Goal: Task Accomplishment & Management: Manage account settings

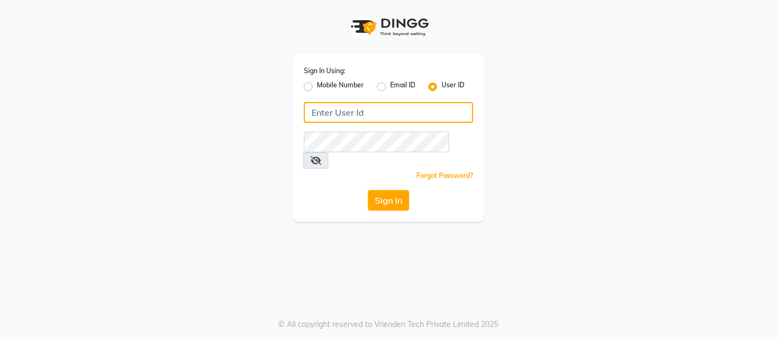
click at [320, 111] on input "Username" at bounding box center [388, 112] width 169 height 21
type input "famesalon"
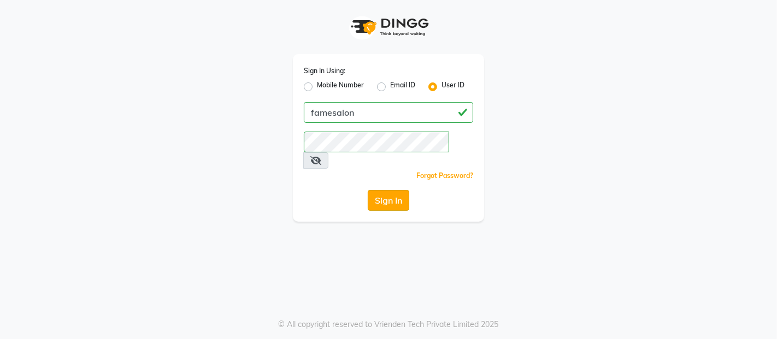
click at [382, 190] on button "Sign In" at bounding box center [389, 200] width 42 height 21
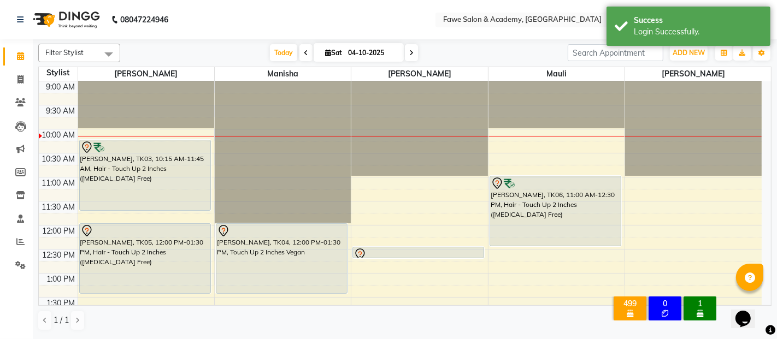
click at [765, 300] on html "Opens Chat This icon Opens the chat window." at bounding box center [748, 311] width 35 height 33
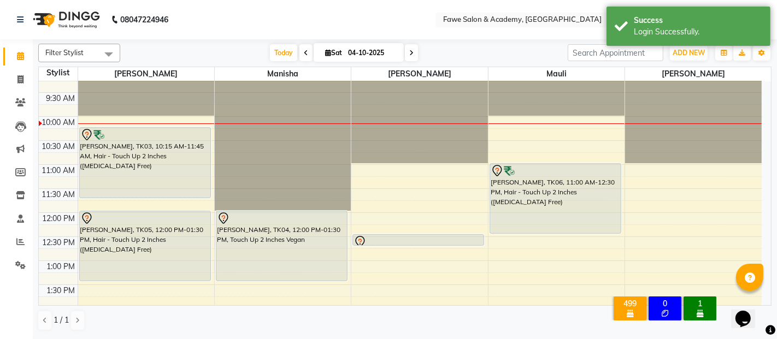
scroll to position [73, 0]
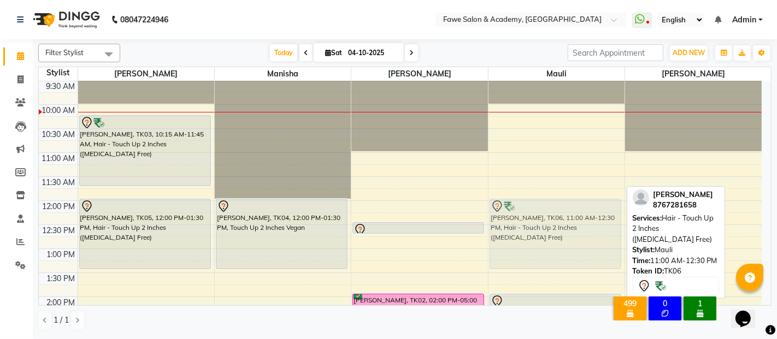
drag, startPoint x: 536, startPoint y: 189, endPoint x: 529, endPoint y: 233, distance: 44.2
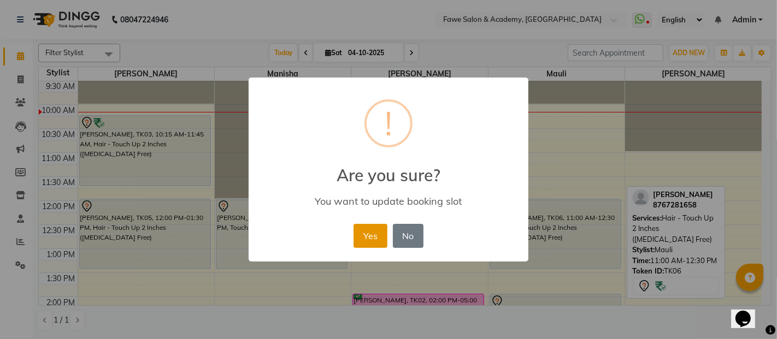
click at [367, 231] on button "Yes" at bounding box center [370, 236] width 33 height 24
